Goal: Information Seeking & Learning: Understand process/instructions

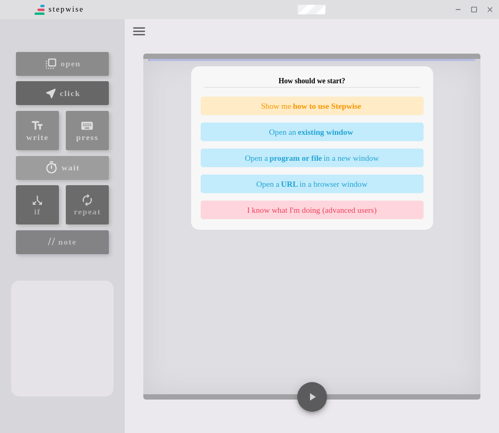
click at [286, 230] on div "How should we start? Show me how to use Stepwise Open an existing window Open a…" at bounding box center [312, 145] width 242 height 169
click at [137, 31] on icon "button" at bounding box center [139, 32] width 12 height 8
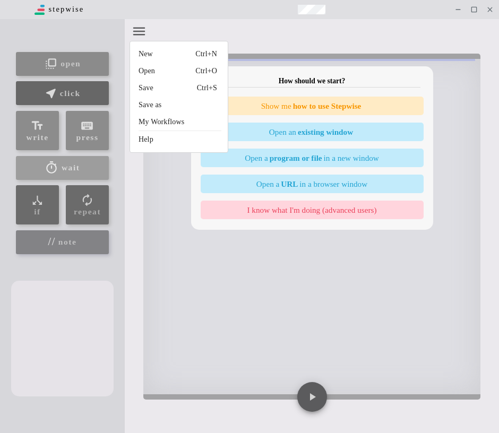
click at [179, 138] on li "Help" at bounding box center [178, 139] width 96 height 17
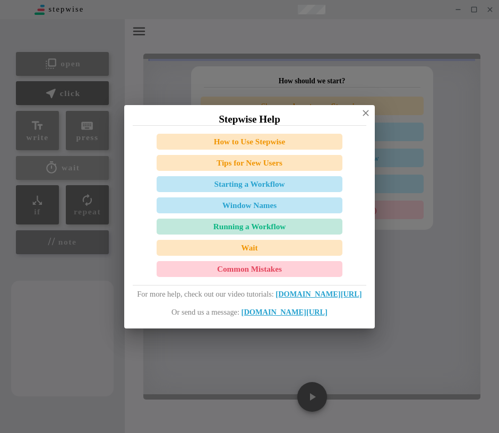
click at [237, 268] on button "Common Mistakes" at bounding box center [250, 269] width 186 height 16
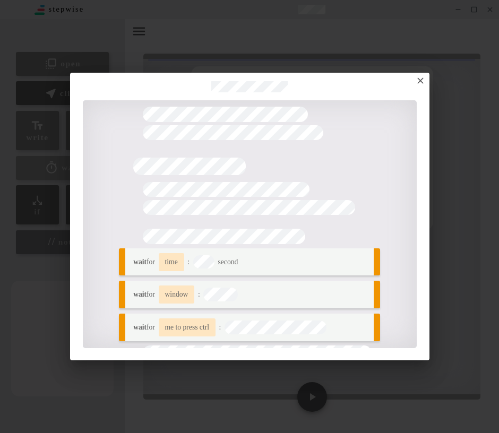
click at [415, 78] on icon "button" at bounding box center [420, 80] width 11 height 11
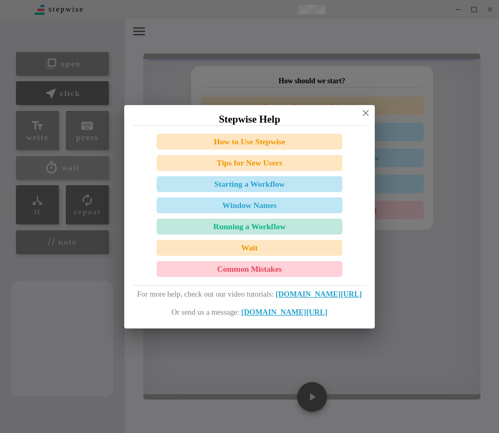
click at [371, 108] on div "Stepwise Help" at bounding box center [249, 115] width 250 height 20
click at [371, 112] on icon "button" at bounding box center [365, 113] width 11 height 11
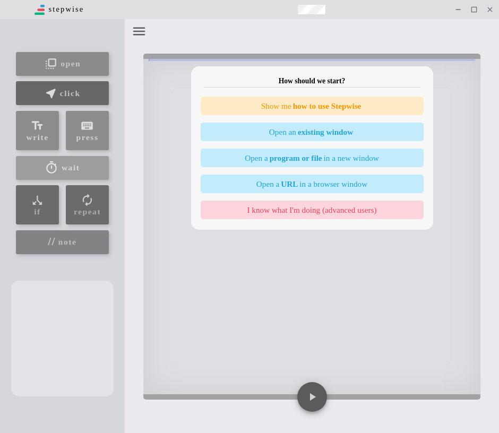
click at [139, 29] on icon "button" at bounding box center [139, 31] width 16 height 16
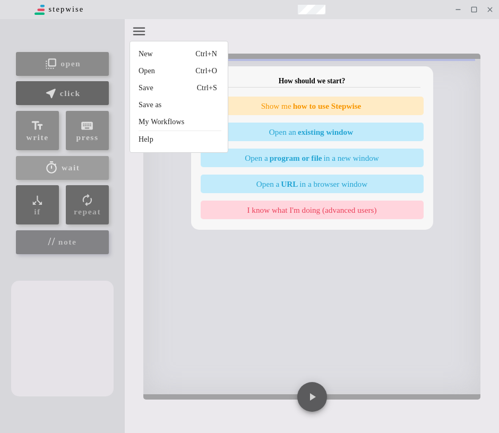
click at [143, 30] on div at bounding box center [249, 216] width 499 height 433
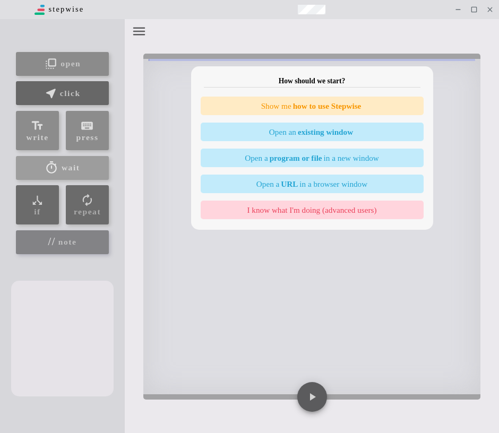
click at [149, 45] on div "How should we start? Show me how to use Stepwise Open an existing window Open a…" at bounding box center [312, 209] width 374 height 380
click at [129, 36] on div at bounding box center [138, 31] width 18 height 19
click at [139, 32] on icon "button" at bounding box center [139, 31] width 16 height 16
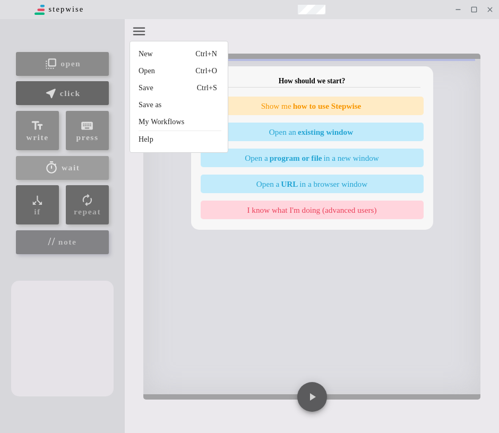
click at [270, 203] on div at bounding box center [249, 216] width 499 height 433
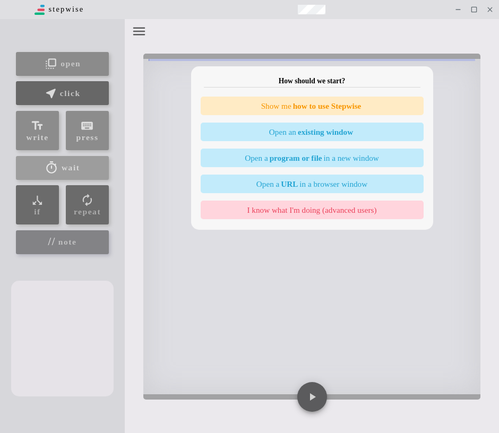
click at [289, 212] on button "I know what I'm doing (advanced users)" at bounding box center [312, 210] width 223 height 19
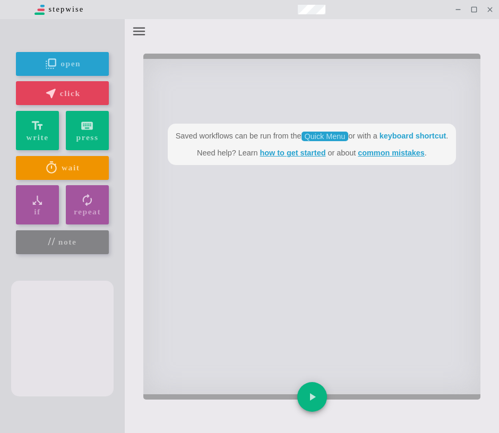
click at [136, 34] on icon "button" at bounding box center [139, 32] width 12 height 8
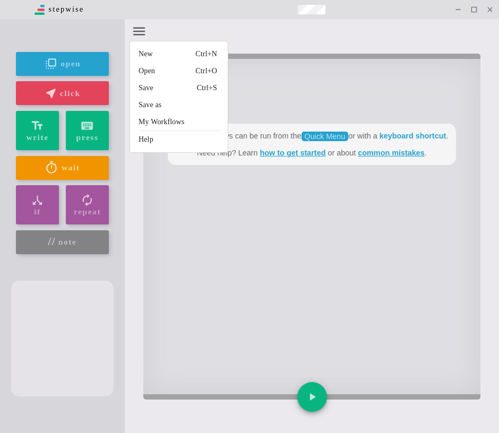
click at [484, 12] on div at bounding box center [249, 216] width 499 height 433
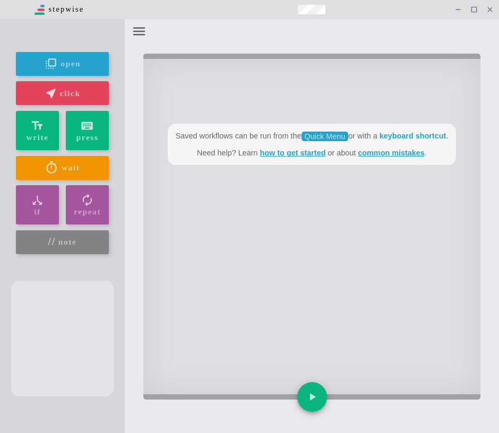
click at [138, 30] on icon "button" at bounding box center [139, 31] width 16 height 16
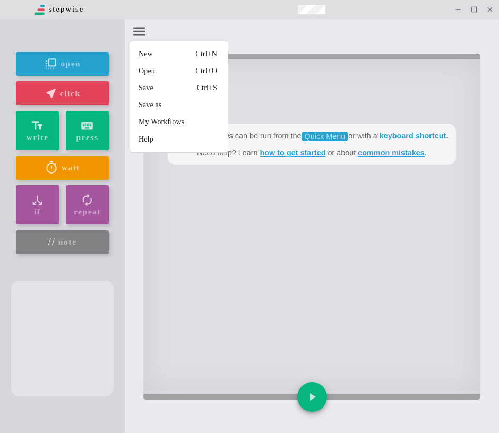
click at [377, 149] on div at bounding box center [249, 216] width 499 height 433
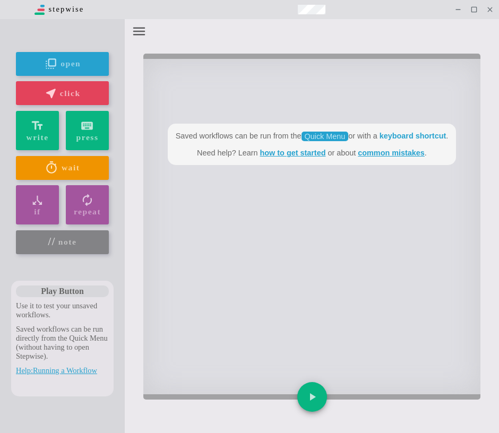
click at [131, 302] on div "Saved workflows can be run from the Quick Menu or with a keyboard shortcut . Ne…" at bounding box center [312, 209] width 374 height 380
click at [27, 286] on div "Play Button" at bounding box center [62, 291] width 93 height 12
click at [140, 48] on div "Saved workflows can be run from the Quick Menu or with a keyboard shortcut . Ne…" at bounding box center [312, 209] width 374 height 380
click at [140, 32] on icon "button" at bounding box center [139, 31] width 16 height 16
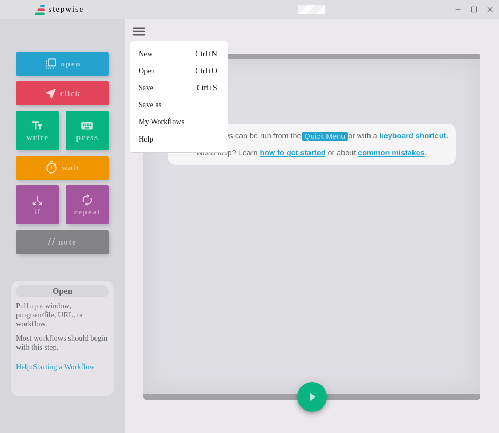
click at [182, 141] on li "Help" at bounding box center [178, 139] width 96 height 17
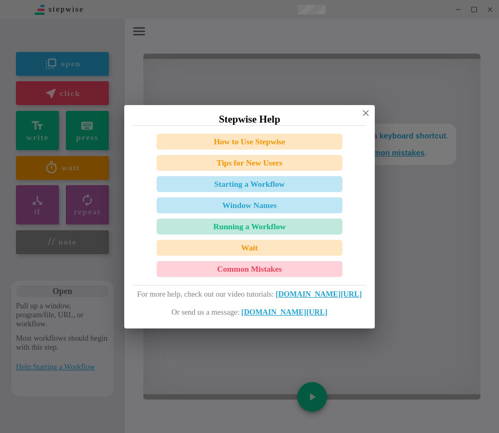
click at [245, 142] on button "How to Use Stepwise" at bounding box center [250, 142] width 186 height 16
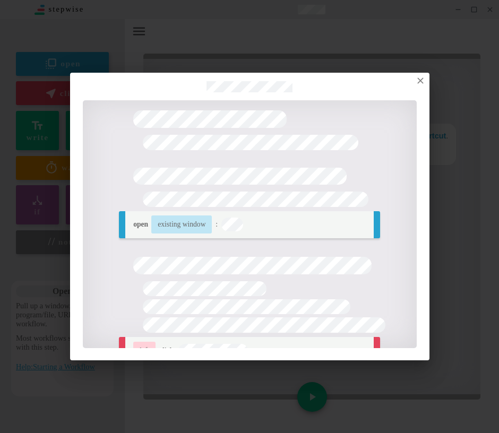
scroll to position [388, 0]
click at [423, 76] on icon "button" at bounding box center [420, 80] width 11 height 11
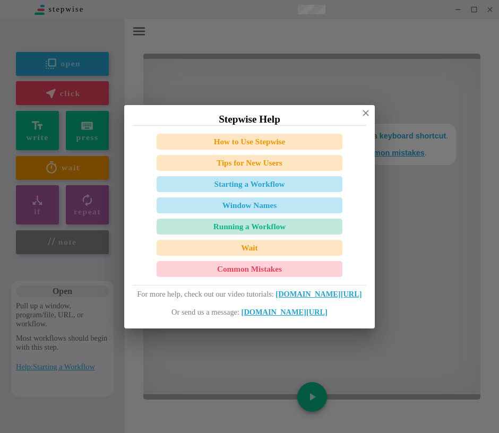
click at [273, 229] on button "Running a Workflow" at bounding box center [250, 227] width 186 height 16
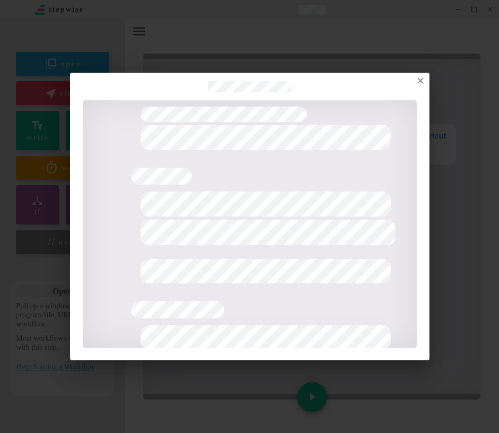
scroll to position [248, 0]
click at [422, 79] on icon "button" at bounding box center [420, 80] width 11 height 11
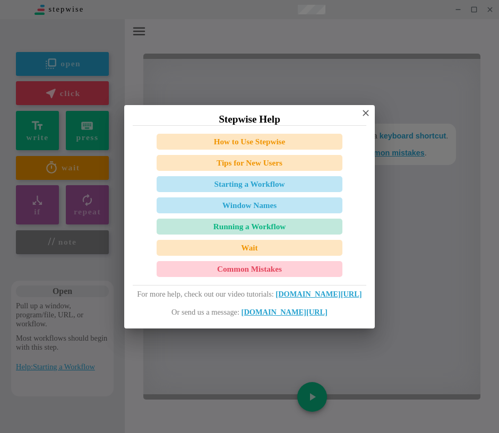
click at [368, 110] on icon "button" at bounding box center [365, 113] width 6 height 6
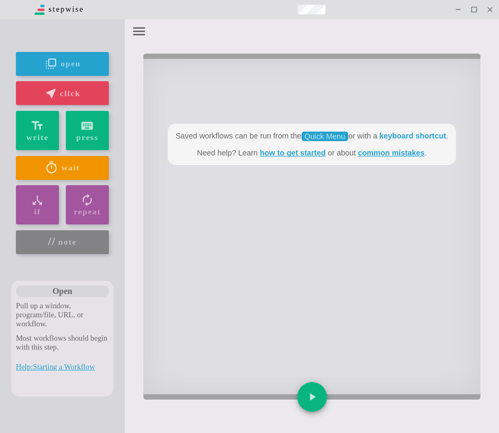
click at [144, 39] on div at bounding box center [138, 31] width 18 height 19
click at [137, 34] on icon "button" at bounding box center [139, 32] width 12 height 8
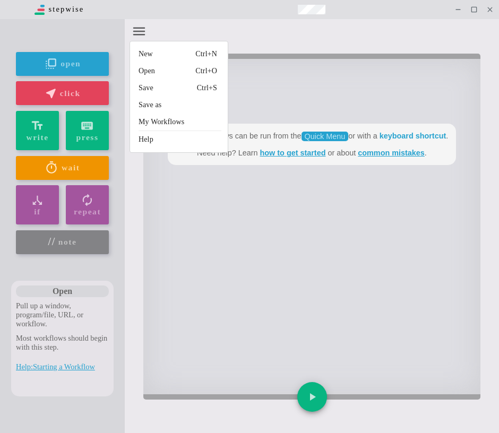
click at [209, 330] on div at bounding box center [249, 216] width 499 height 433
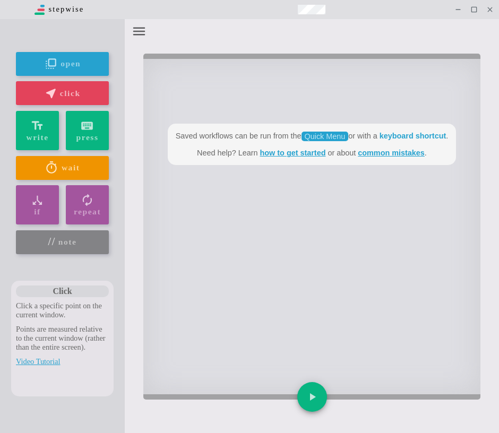
click at [149, 29] on div "Saved workflows can be run from the Quick Menu or with a keyboard shortcut . Ne…" at bounding box center [312, 209] width 374 height 380
click at [144, 32] on icon "button" at bounding box center [139, 31] width 16 height 16
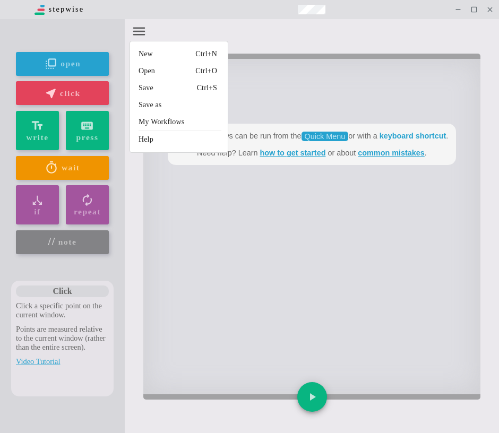
click at [160, 120] on li "My Workflows" at bounding box center [178, 122] width 96 height 17
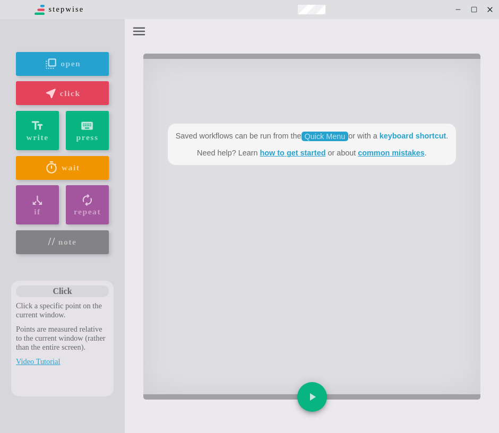
click at [487, 8] on icon at bounding box center [489, 9] width 9 height 9
